Goal: Navigation & Orientation: Find specific page/section

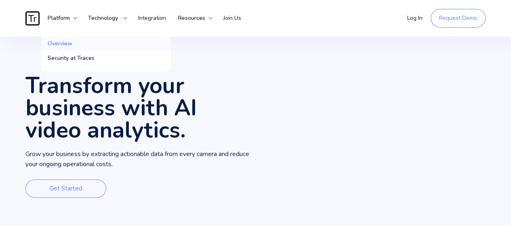
click at [69, 48] on link "Overview" at bounding box center [106, 43] width 129 height 15
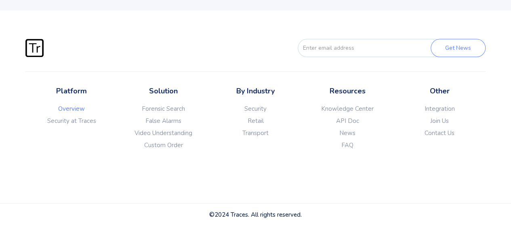
scroll to position [2050, 0]
click at [346, 131] on link "News" at bounding box center [347, 133] width 92 height 8
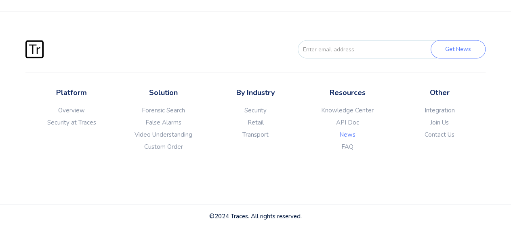
scroll to position [748, 0]
click at [439, 119] on link "Join Us" at bounding box center [439, 122] width 92 height 8
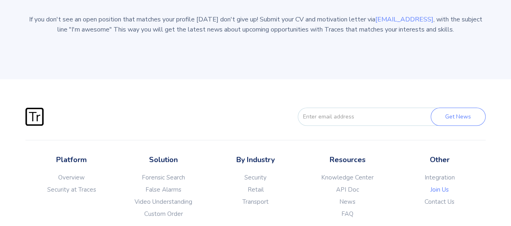
scroll to position [369, 0]
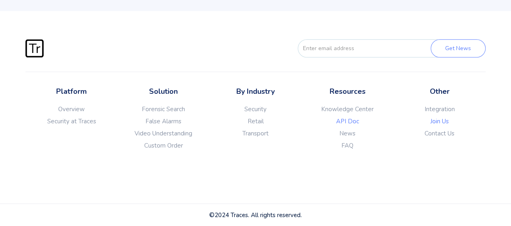
click at [345, 119] on link "API Doc" at bounding box center [347, 121] width 92 height 8
click at [345, 132] on link "News" at bounding box center [347, 133] width 92 height 8
